Goal: Task Accomplishment & Management: Manage account settings

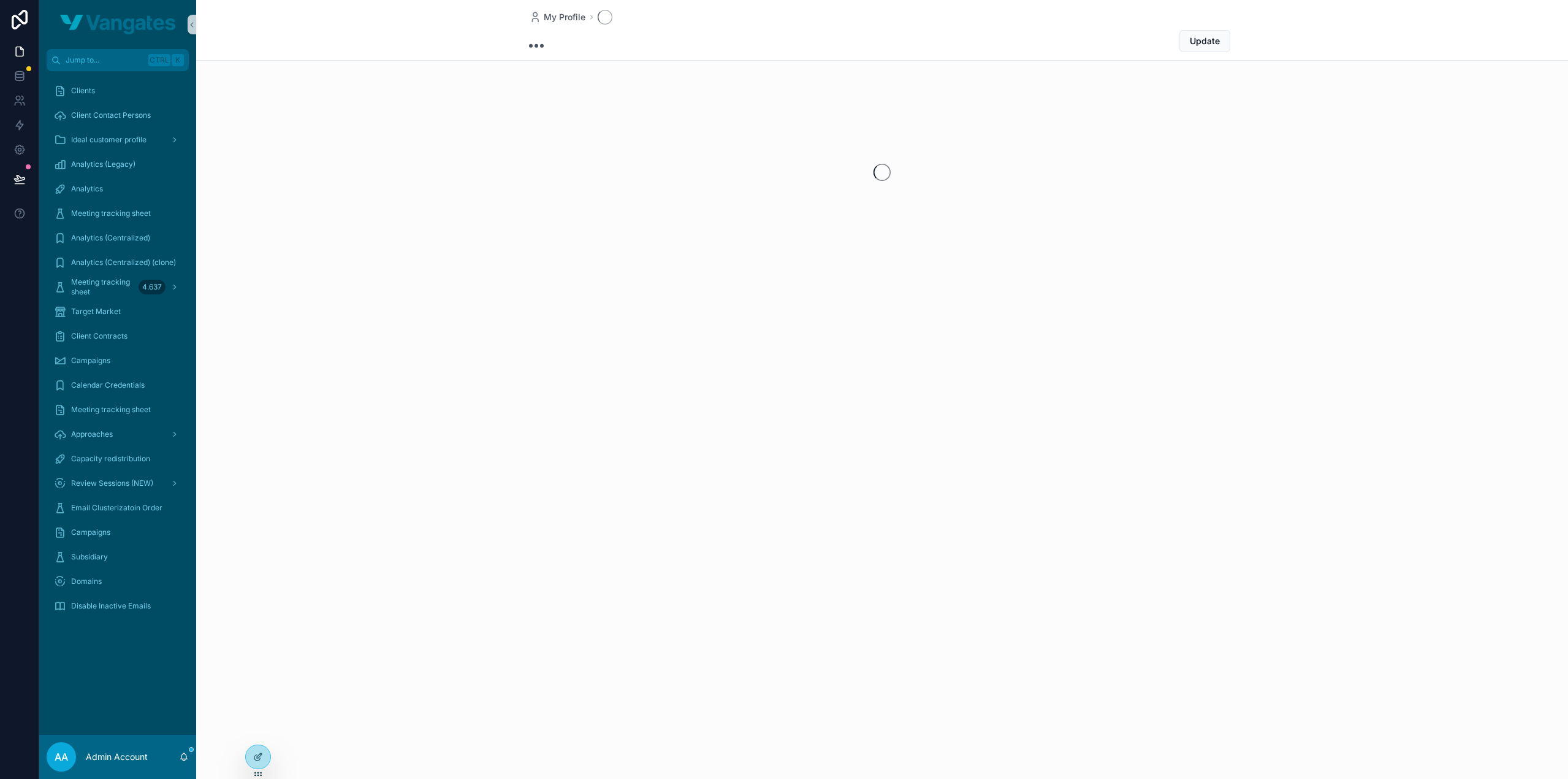
click at [126, 606] on span "Disable Inactive Emails" at bounding box center [111, 605] width 79 height 10
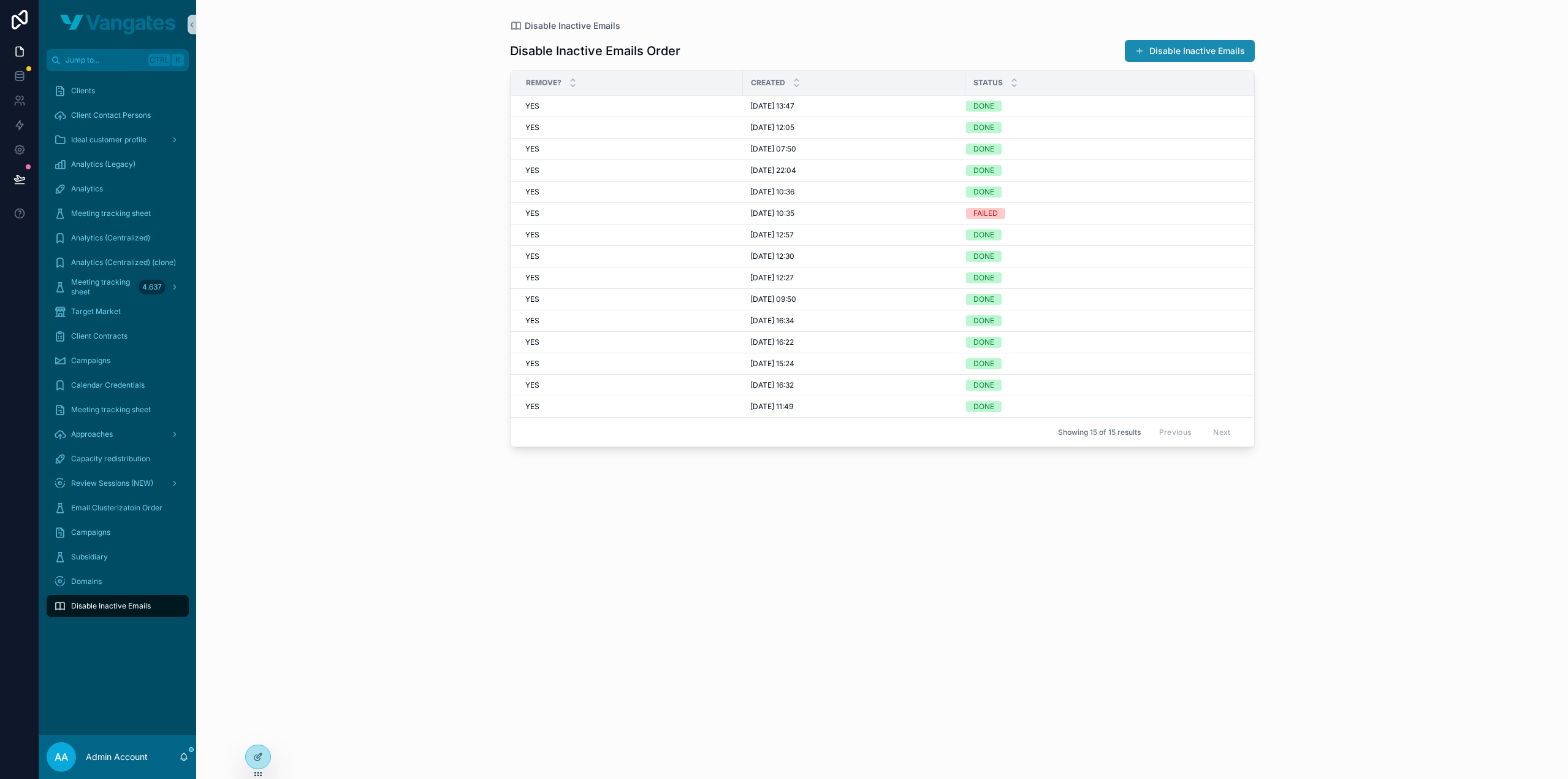
click at [1207, 51] on button "Disable Inactive Emails" at bounding box center [1190, 50] width 130 height 22
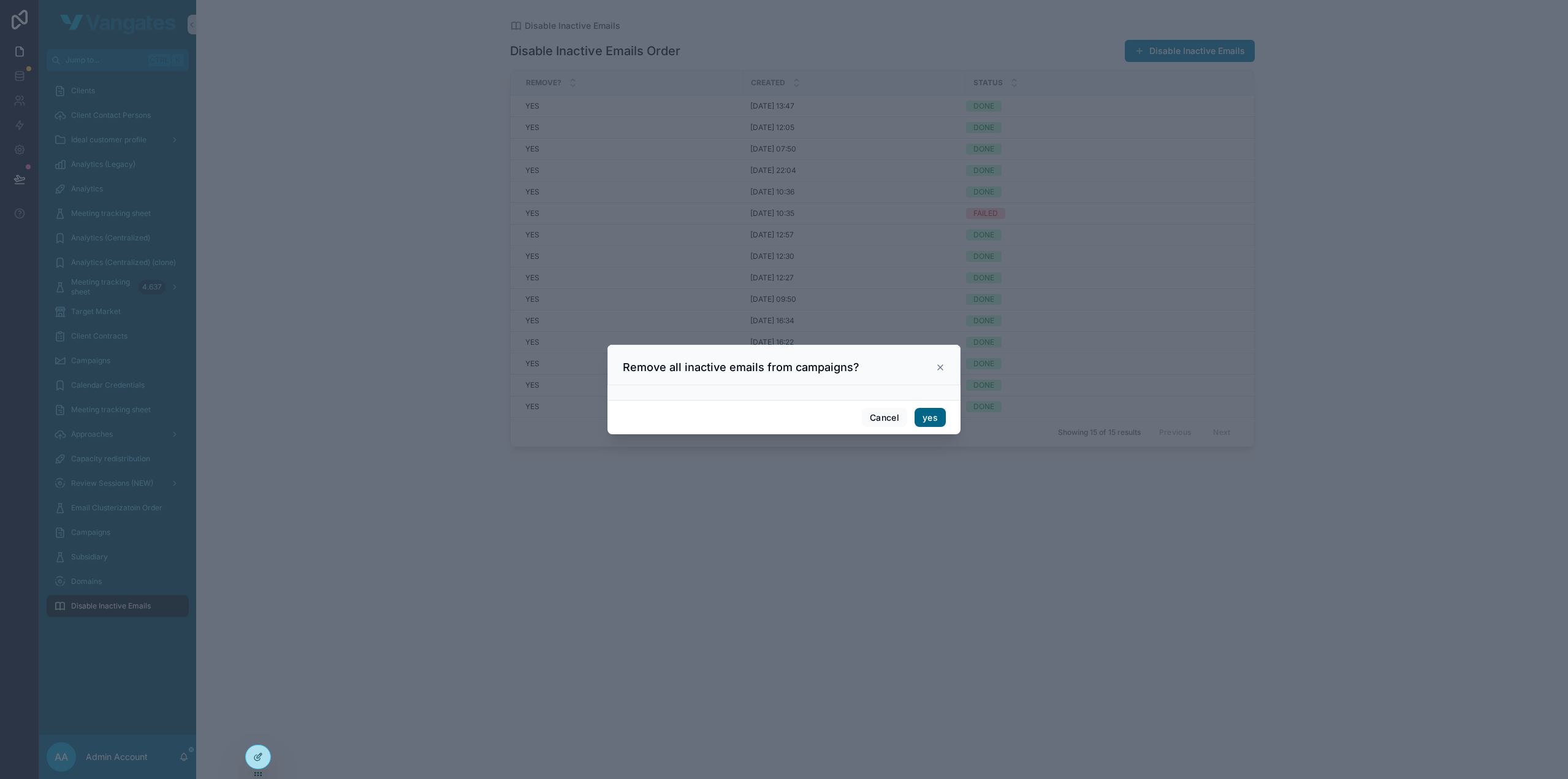
click at [939, 417] on button "yes" at bounding box center [929, 418] width 31 height 19
